Goal: Contribute content: Contribute content

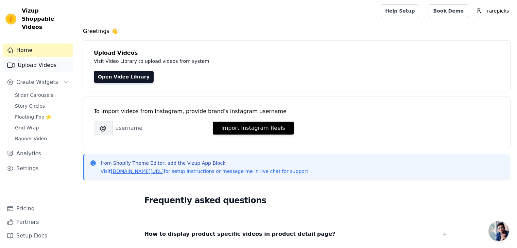
click at [58, 59] on link "Upload Videos" at bounding box center [38, 65] width 70 height 14
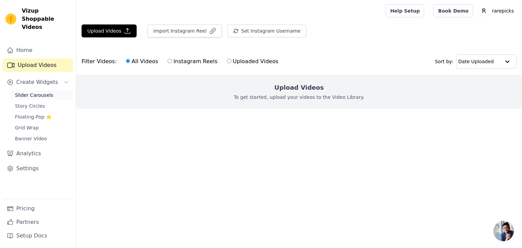
click at [46, 92] on span "Slider Carousels" at bounding box center [34, 95] width 38 height 7
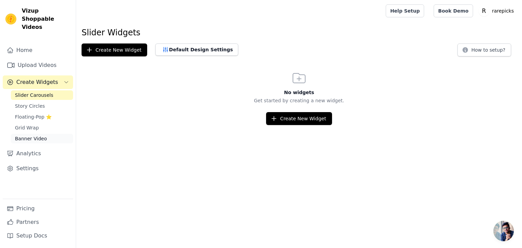
click at [49, 134] on link "Banner Video" at bounding box center [42, 139] width 62 height 10
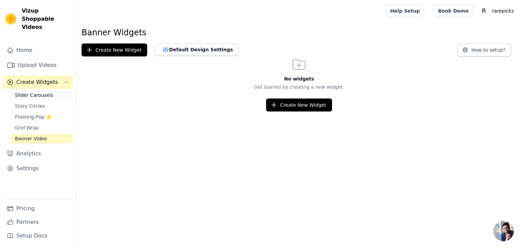
click at [42, 90] on link "Slider Carousels" at bounding box center [42, 95] width 62 height 10
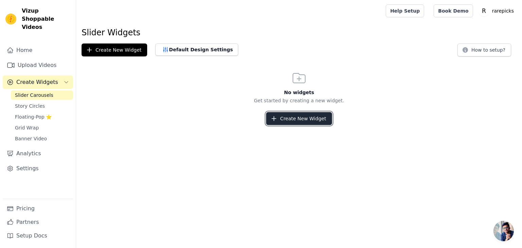
click at [283, 115] on button "Create New Widget" at bounding box center [299, 118] width 66 height 13
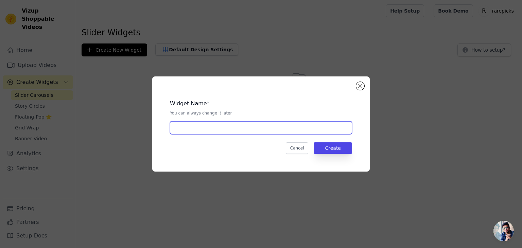
click at [265, 129] on input "text" at bounding box center [261, 127] width 182 height 13
type input "ugc"
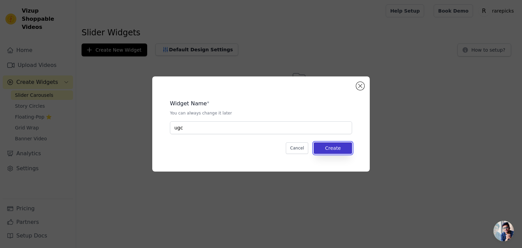
click at [340, 148] on button "Create" at bounding box center [333, 148] width 38 height 12
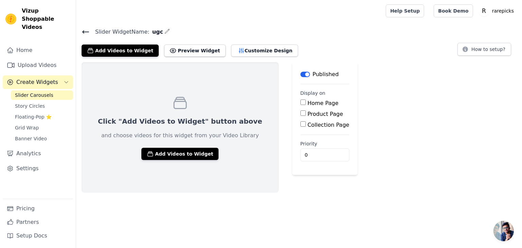
click at [301, 113] on input "Product Page" at bounding box center [303, 113] width 5 height 5
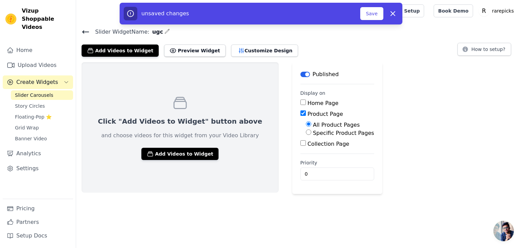
click at [301, 113] on input "Product Page" at bounding box center [303, 113] width 5 height 5
checkbox input "false"
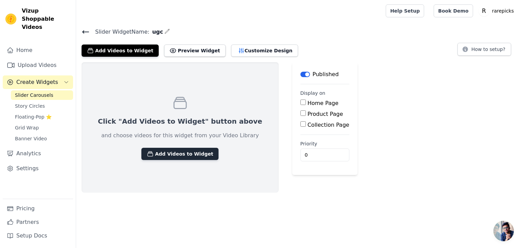
click at [168, 157] on button "Add Videos to Widget" at bounding box center [179, 154] width 77 height 12
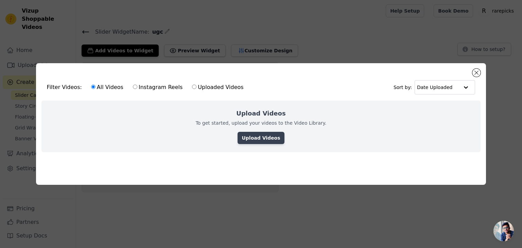
click at [254, 142] on link "Upload Videos" at bounding box center [261, 138] width 47 height 12
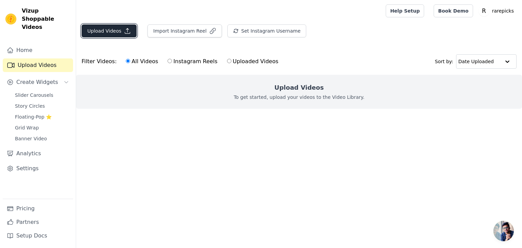
click at [114, 37] on button "Upload Videos" at bounding box center [109, 30] width 55 height 13
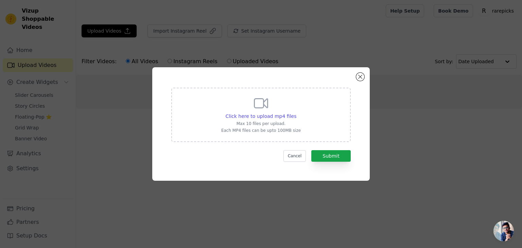
click at [277, 112] on div "Click here to upload mp4 files Max 10 files per upload. Each MP4 files can be u…" at bounding box center [261, 114] width 80 height 38
click at [296, 113] on input "Click here to upload mp4 files Max 10 files per upload. Each MP4 files can be u…" at bounding box center [296, 113] width 0 height 0
type input "C:\fakepath\AQNg8Knj470zpaur24GDaNR6Xci3v2nK-RN22824wy1Y99UDXprnwGJIHiyVFrwi6wo…"
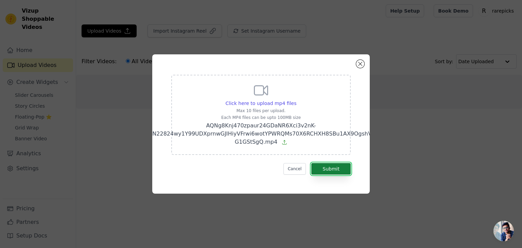
click at [333, 168] on button "Submit" at bounding box center [331, 169] width 39 height 12
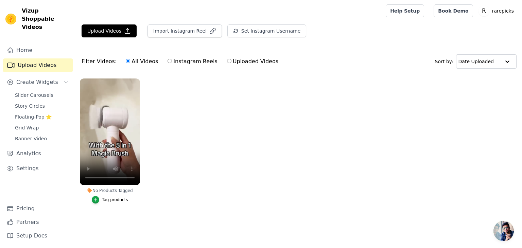
click at [112, 197] on button "Tag products" at bounding box center [110, 199] width 36 height 7
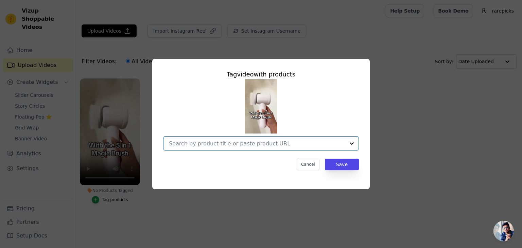
click at [259, 145] on input "No Products Tagged Tag video with products Option undefined, selected. Select i…" at bounding box center [257, 143] width 176 height 6
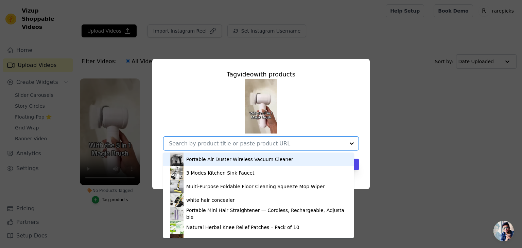
scroll to position [64, 0]
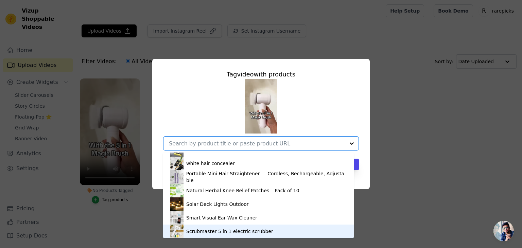
click at [240, 229] on div "Scrubmaster 5 in 1 electric scrubber" at bounding box center [229, 231] width 87 height 7
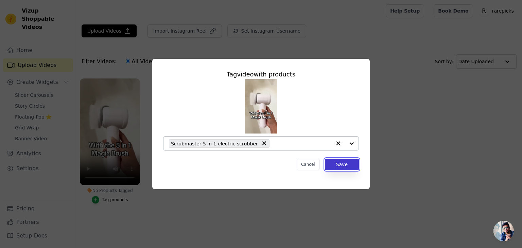
click at [337, 165] on button "Save" at bounding box center [342, 165] width 34 height 12
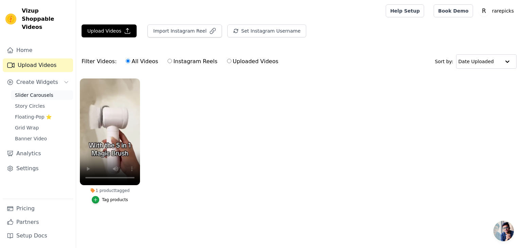
click at [44, 92] on span "Slider Carousels" at bounding box center [34, 95] width 38 height 7
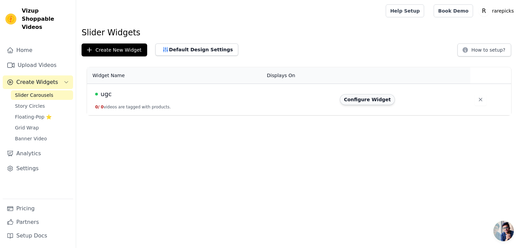
click at [364, 98] on button "Configure Widget" at bounding box center [367, 99] width 55 height 11
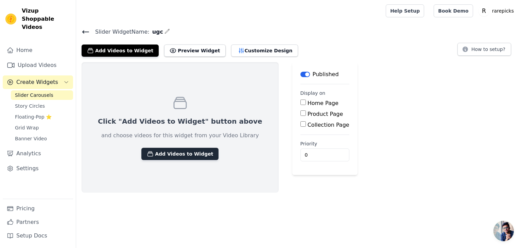
click at [192, 155] on button "Add Videos to Widget" at bounding box center [179, 154] width 77 height 12
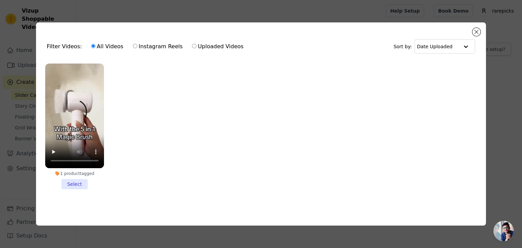
click at [74, 179] on li "1 product tagged Select" at bounding box center [74, 127] width 59 height 126
click at [0, 0] on input "1 product tagged Select" at bounding box center [0, 0] width 0 height 0
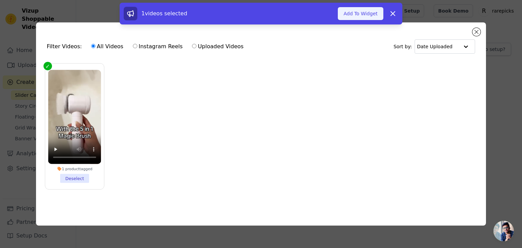
click at [370, 14] on button "Add To Widget" at bounding box center [361, 13] width 46 height 13
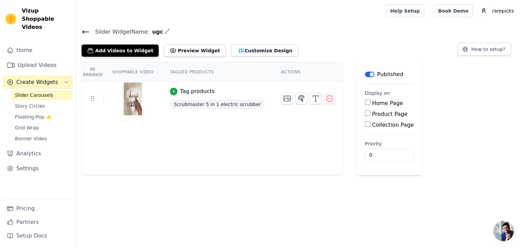
click at [365, 113] on input "Product Page" at bounding box center [367, 113] width 5 height 5
checkbox input "true"
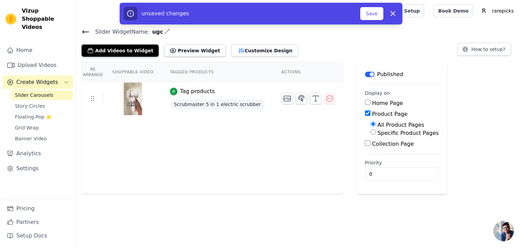
click at [371, 132] on input "Specific Product Pages" at bounding box center [373, 132] width 5 height 5
radio input "true"
click at [371, 144] on button "Select Products" at bounding box center [394, 149] width 46 height 12
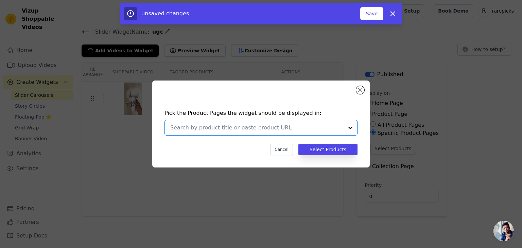
click at [338, 130] on input "text" at bounding box center [256, 128] width 173 height 8
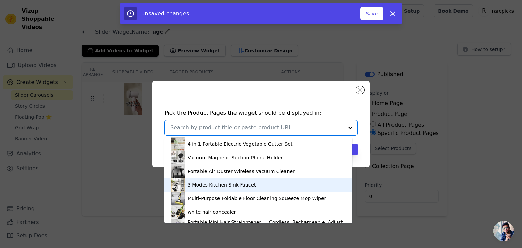
scroll to position [66, 0]
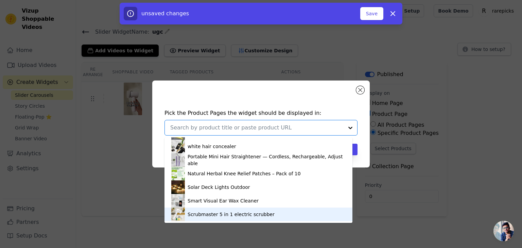
click at [282, 214] on div "Scrubmaster 5 in 1 electric scrubber" at bounding box center [258, 215] width 174 height 14
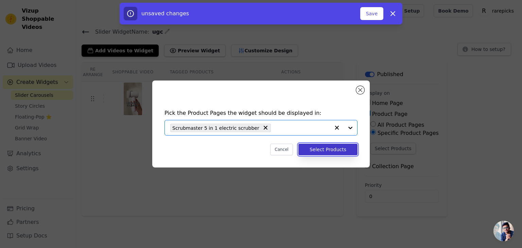
click at [323, 148] on button "Select Products" at bounding box center [328, 150] width 59 height 12
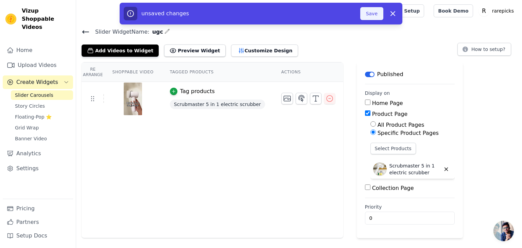
click at [370, 16] on button "Save" at bounding box center [371, 13] width 23 height 13
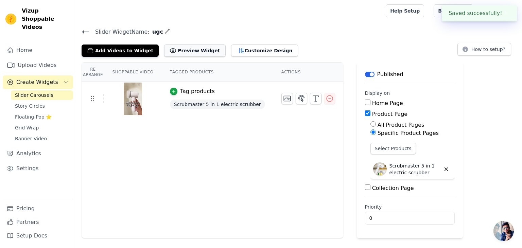
click at [194, 47] on button "Preview Widget" at bounding box center [194, 51] width 61 height 12
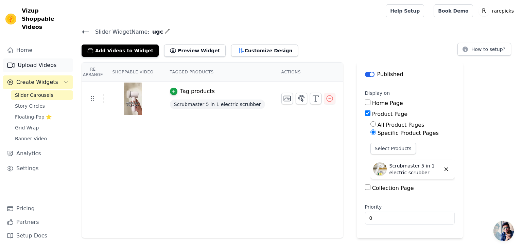
click at [49, 60] on link "Upload Videos" at bounding box center [38, 65] width 70 height 14
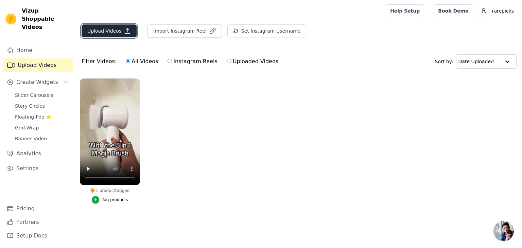
click at [101, 30] on button "Upload Videos" at bounding box center [109, 30] width 55 height 13
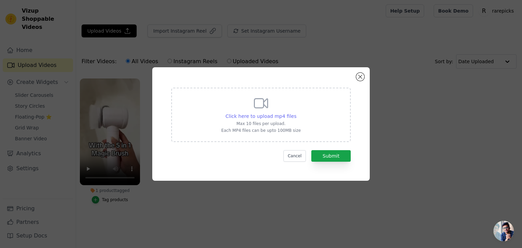
click at [265, 114] on span "Click here to upload mp4 files" at bounding box center [261, 116] width 71 height 5
click at [296, 113] on input "Click here to upload mp4 files Max 10 files per upload. Each MP4 files can be u…" at bounding box center [296, 113] width 0 height 0
type input "C:\fakepath\AQO8voS5npXlUvgYQHLMY_QEo_MQm3oGjFrtJIw_R7leOifMFGmff2L4ituzDb97j2Y…"
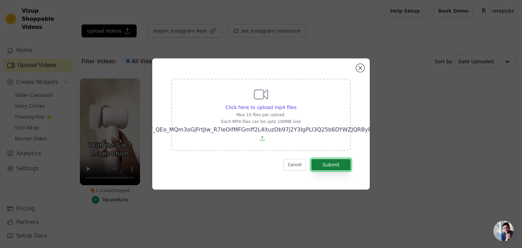
click at [337, 165] on button "Submit" at bounding box center [331, 165] width 39 height 12
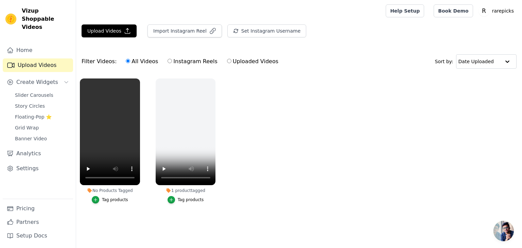
click at [111, 202] on div "Tag products" at bounding box center [115, 199] width 26 height 5
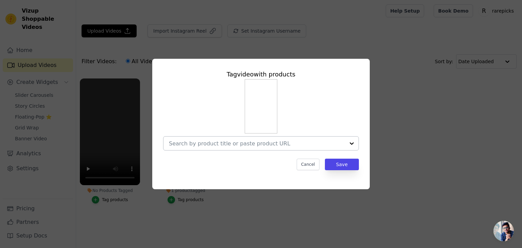
click at [244, 150] on div at bounding box center [257, 144] width 176 height 14
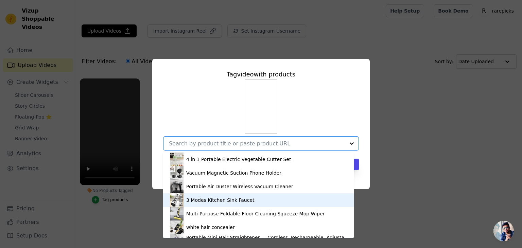
scroll to position [64, 0]
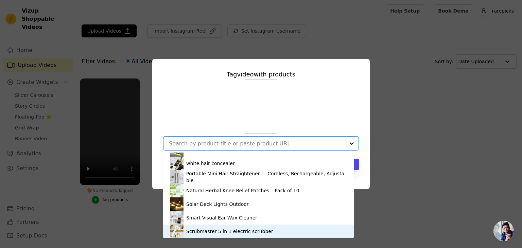
click at [229, 230] on div "Scrubmaster 5 in 1 electric scrubber" at bounding box center [229, 231] width 87 height 7
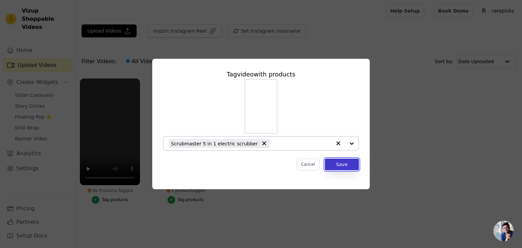
click at [349, 166] on button "Save" at bounding box center [342, 165] width 34 height 12
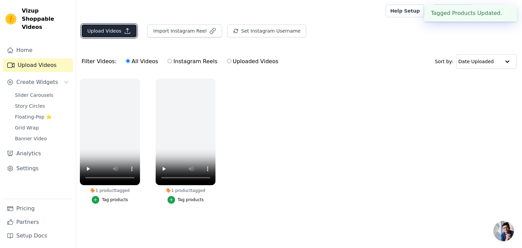
click at [105, 34] on button "Upload Videos" at bounding box center [109, 30] width 55 height 13
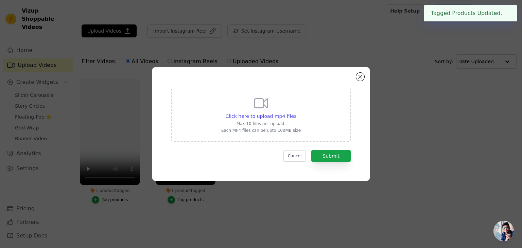
click at [215, 122] on div "Click here to upload mp4 files Max 10 files per upload. Each MP4 files can be u…" at bounding box center [261, 115] width 180 height 54
click at [296, 113] on input "Click here to upload mp4 files Max 10 files per upload. Each MP4 files can be u…" at bounding box center [296, 113] width 0 height 0
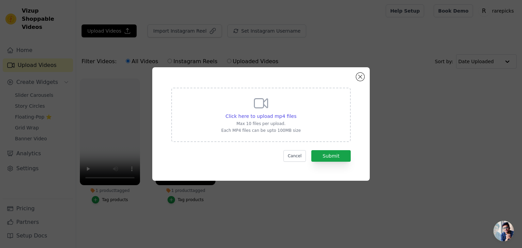
click at [286, 105] on div "Click here to upload mp4 files Max 10 files per upload. Each MP4 files can be u…" at bounding box center [261, 114] width 80 height 38
click at [296, 113] on input "Click here to upload mp4 files Max 10 files per upload. Each MP4 files can be u…" at bounding box center [296, 113] width 0 height 0
type input "C:\fakepath\AQNEHlEjZ-laVtvjnbF-oBKPAZuWuE3WEfIDf-1wJnkn3GEOM-sl2WaEWHm8vd5HJ6g…"
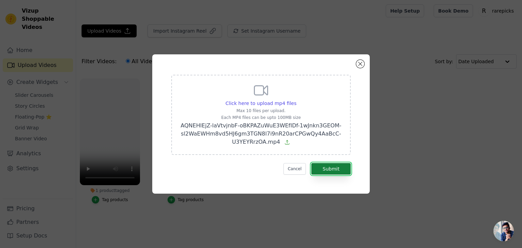
click at [339, 167] on button "Submit" at bounding box center [331, 169] width 39 height 12
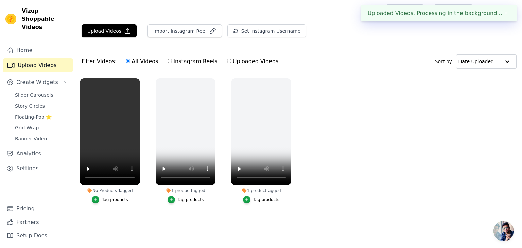
click at [102, 201] on button "Tag products" at bounding box center [110, 199] width 36 height 7
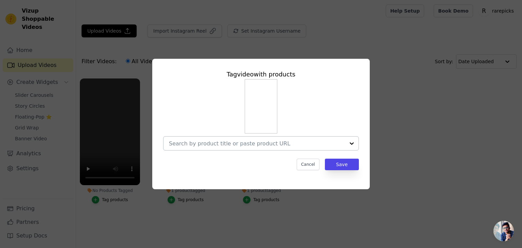
click at [229, 150] on div at bounding box center [257, 144] width 176 height 14
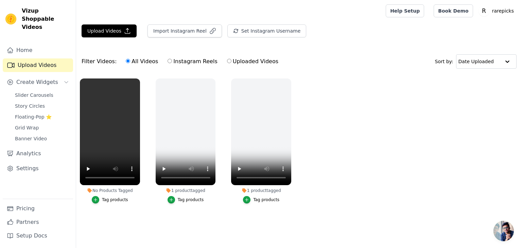
click at [118, 200] on div "Tag products" at bounding box center [115, 199] width 26 height 5
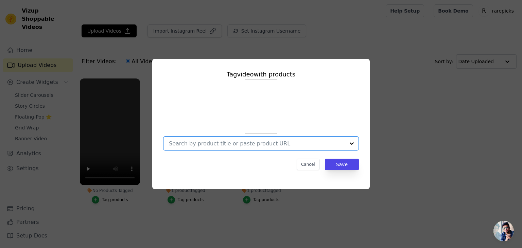
click at [249, 142] on input "No Products Tagged Tag video with products Option undefined, selected. Select i…" at bounding box center [257, 143] width 176 height 6
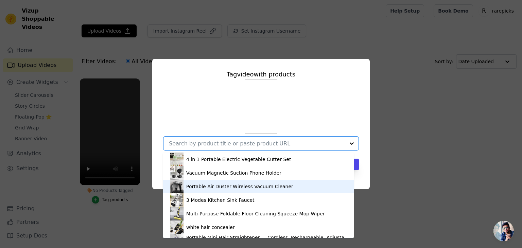
scroll to position [64, 0]
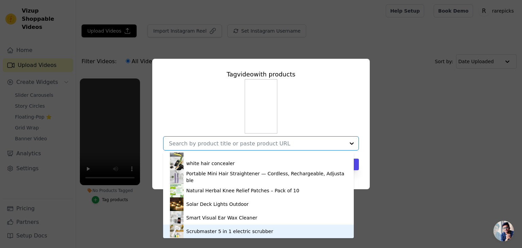
click at [233, 233] on div "Scrubmaster 5 in 1 electric scrubber" at bounding box center [229, 231] width 87 height 7
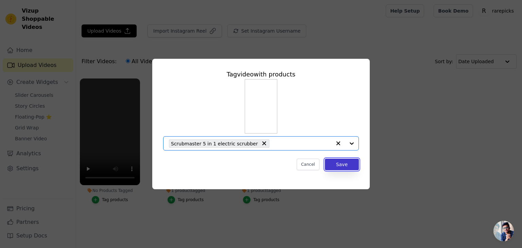
click at [340, 166] on button "Save" at bounding box center [342, 165] width 34 height 12
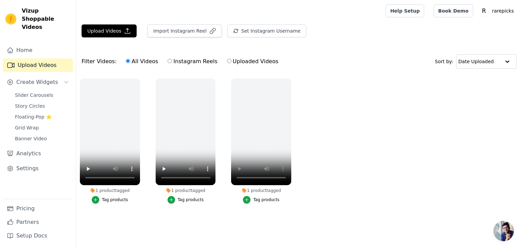
click at [122, 234] on main "Upload Videos Import Instagram Reel Set Instagram Username Import Latest IG Ree…" at bounding box center [299, 130] width 446 height 216
click at [125, 218] on ul "1 product tagged Tag products 1 product tagged Tag products 1 product tagged Ta…" at bounding box center [299, 148] width 446 height 146
click at [103, 35] on button "Upload Videos" at bounding box center [109, 30] width 55 height 13
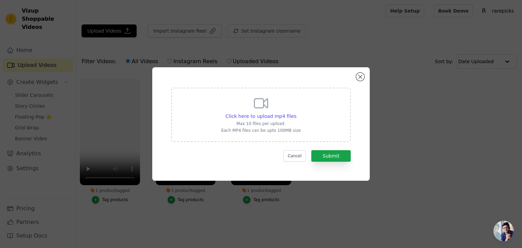
click at [287, 132] on p "Each MP4 files can be upto 100MB size" at bounding box center [261, 130] width 80 height 5
click at [296, 113] on input "Click here to upload mp4 files Max 10 files per upload. Each MP4 files can be u…" at bounding box center [296, 113] width 0 height 0
type input "C:\fakepath\Untitled video - Made with Clipchamp (13).mp4"
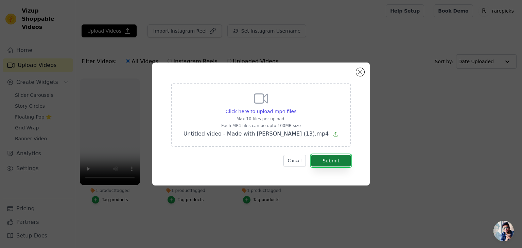
click at [339, 165] on button "Submit" at bounding box center [331, 161] width 39 height 12
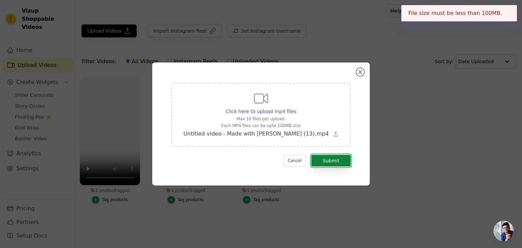
click at [339, 165] on button "Submit" at bounding box center [331, 161] width 39 height 12
click at [359, 72] on button "Close modal" at bounding box center [360, 72] width 8 height 8
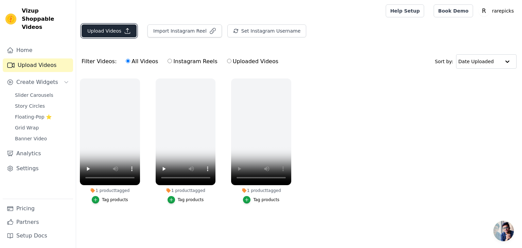
click at [118, 33] on button "Upload Videos" at bounding box center [109, 30] width 55 height 13
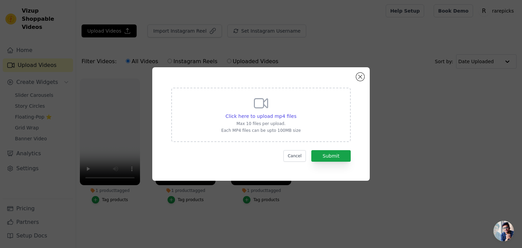
click at [255, 104] on icon at bounding box center [261, 103] width 16 height 16
click at [296, 113] on input "Click here to upload mp4 files Max 10 files per upload. Each MP4 files can be u…" at bounding box center [296, 113] width 0 height 0
type input "C:\fakepath\Untitled video - Made with Clipchamp (14).mp4"
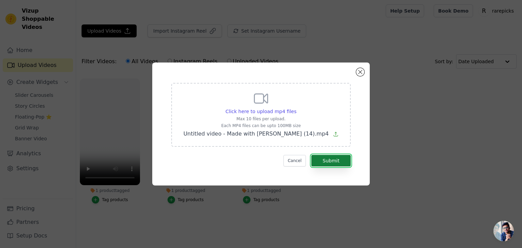
click at [331, 162] on button "Submit" at bounding box center [331, 161] width 39 height 12
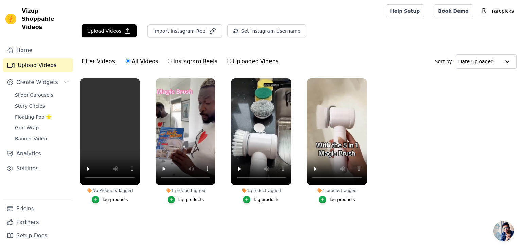
click at [114, 201] on div "Tag products" at bounding box center [115, 199] width 26 height 5
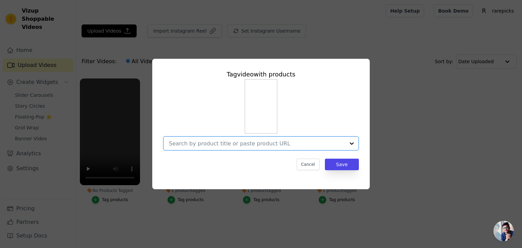
click at [214, 145] on input "No Products Tagged Tag video with products Option undefined, selected. Select i…" at bounding box center [257, 143] width 176 height 6
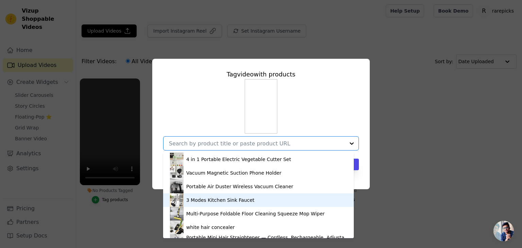
scroll to position [64, 0]
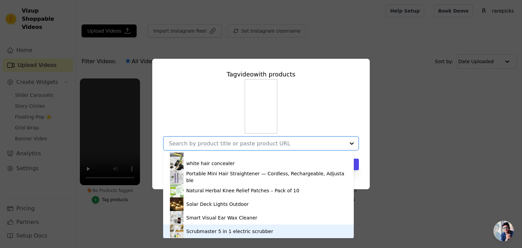
click at [201, 233] on div "Scrubmaster 5 in 1 electric scrubber" at bounding box center [229, 231] width 87 height 7
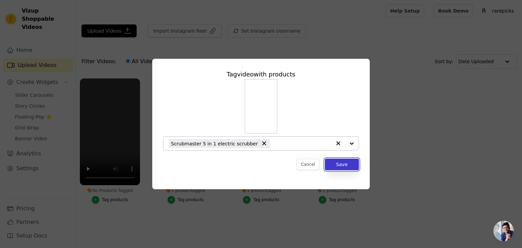
click at [339, 163] on button "Save" at bounding box center [342, 165] width 34 height 12
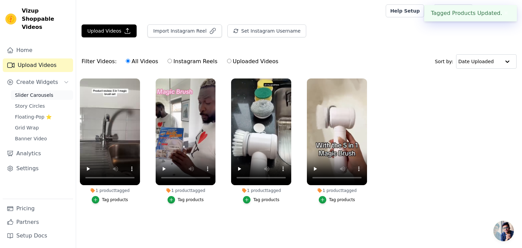
click at [30, 92] on span "Slider Carousels" at bounding box center [34, 95] width 38 height 7
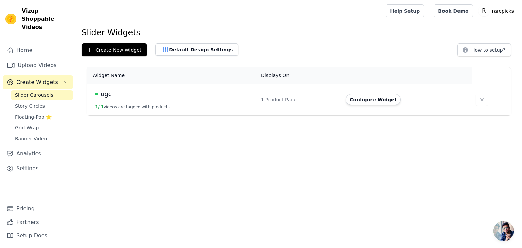
click at [265, 95] on td "1 Product Page" at bounding box center [299, 100] width 85 height 32
click at [353, 100] on button "Configure Widget" at bounding box center [373, 99] width 55 height 11
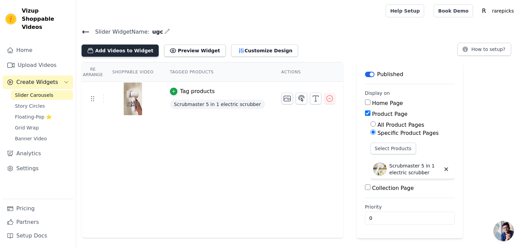
click at [139, 54] on button "Add Videos to Widget" at bounding box center [120, 51] width 77 height 12
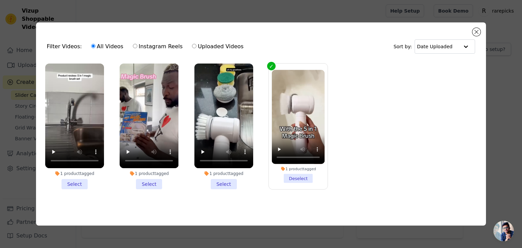
click at [235, 179] on li "1 product tagged Select" at bounding box center [224, 127] width 59 height 126
click at [0, 0] on input "1 product tagged Select" at bounding box center [0, 0] width 0 height 0
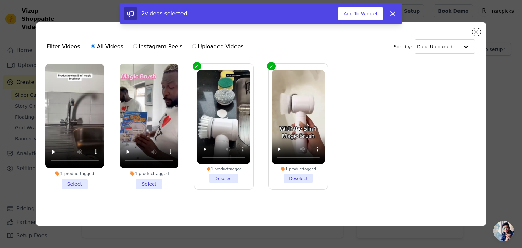
click at [150, 180] on li "1 product tagged Select" at bounding box center [149, 127] width 59 height 126
click at [0, 0] on input "1 product tagged Select" at bounding box center [0, 0] width 0 height 0
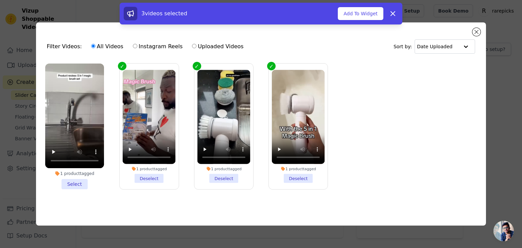
click at [86, 183] on li "1 product tagged Select" at bounding box center [74, 127] width 59 height 126
click at [0, 0] on input "1 product tagged Select" at bounding box center [0, 0] width 0 height 0
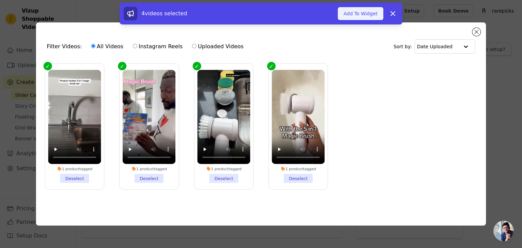
click at [352, 16] on button "Add To Widget" at bounding box center [361, 13] width 46 height 13
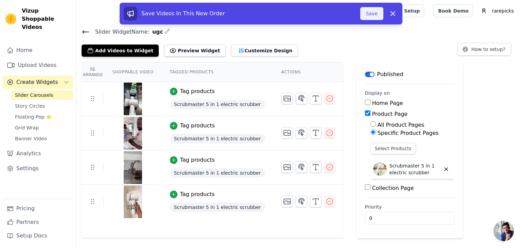
click at [376, 17] on button "Save" at bounding box center [371, 13] width 23 height 13
